Goal: Entertainment & Leisure: Browse casually

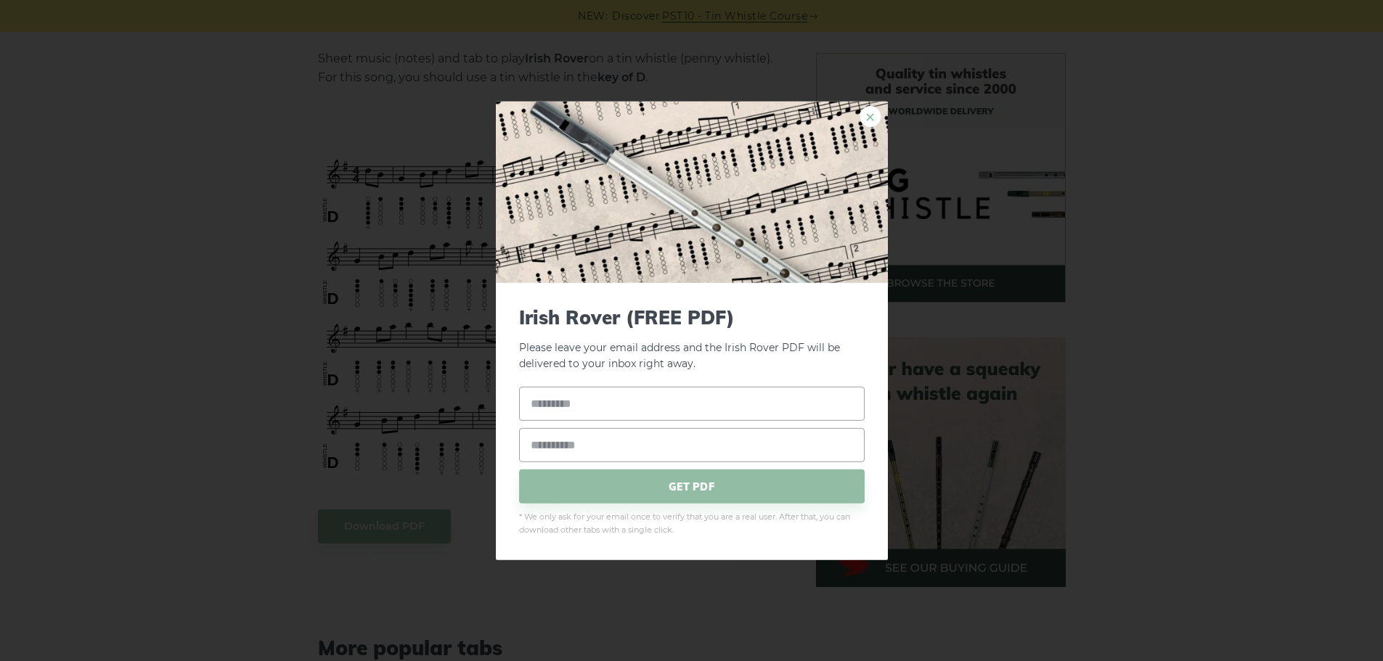
click at [867, 110] on link "×" at bounding box center [870, 116] width 22 height 22
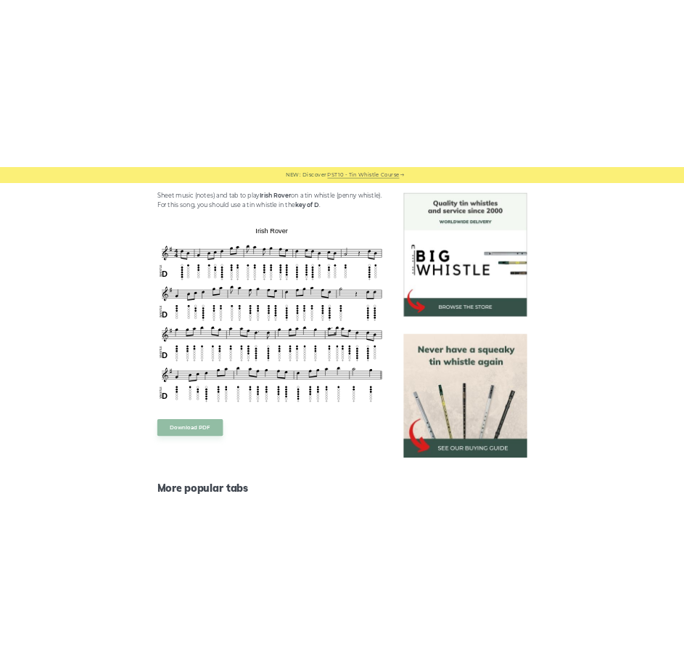
scroll to position [362, 0]
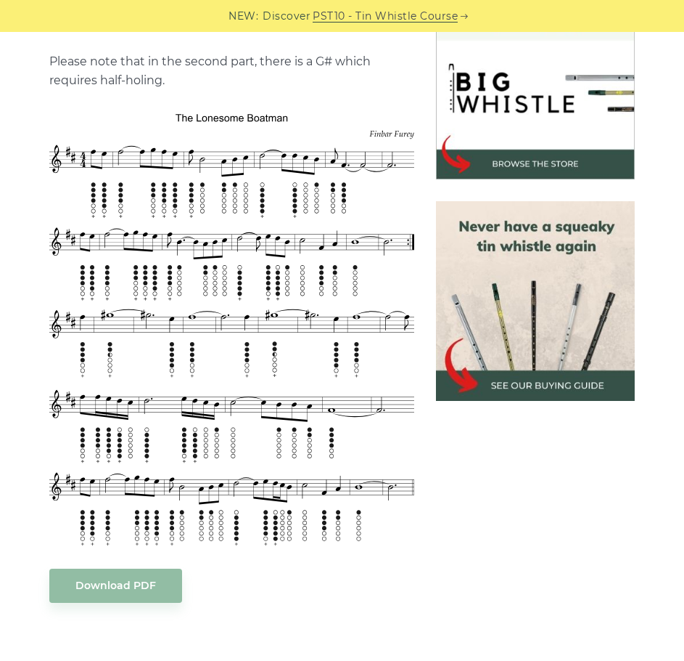
scroll to position [436, 0]
